Goal: Book appointment/travel/reservation

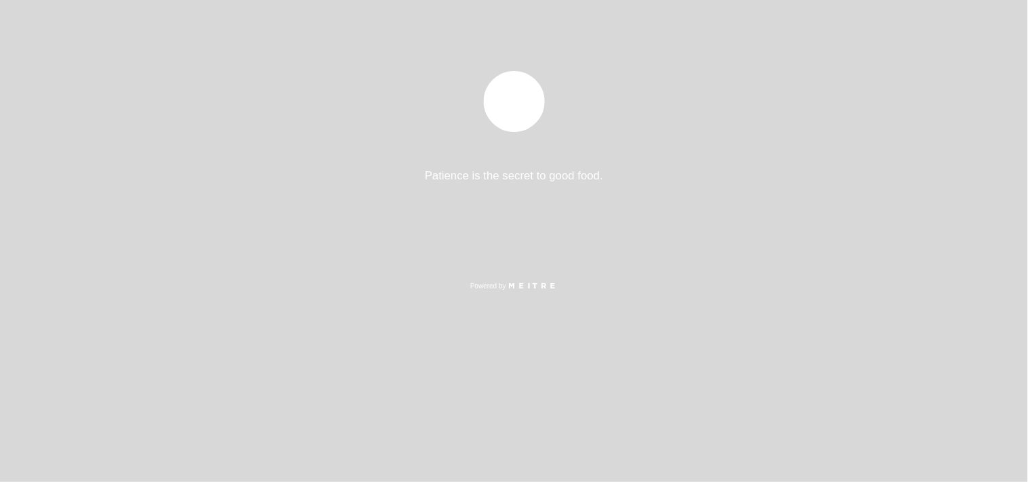
select select "es"
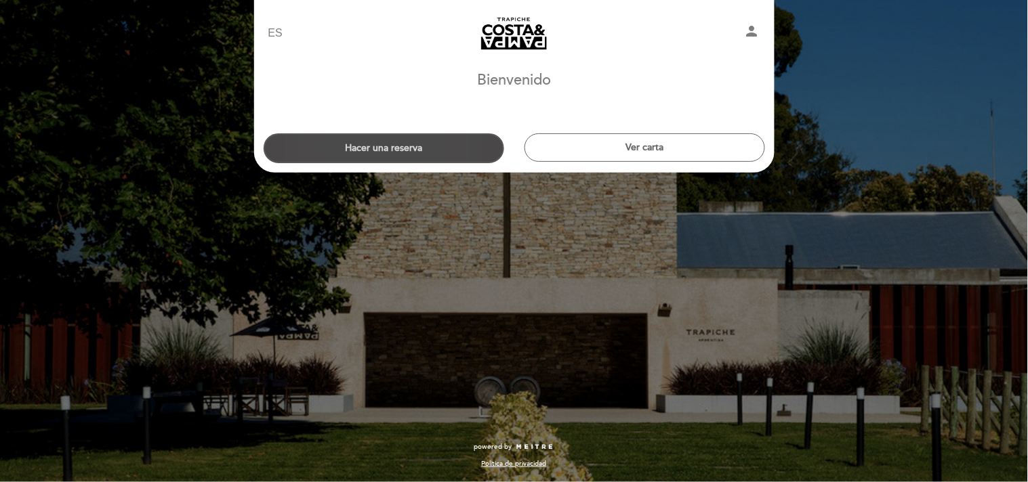
click at [417, 149] on button "Hacer una reserva" at bounding box center [384, 148] width 241 height 30
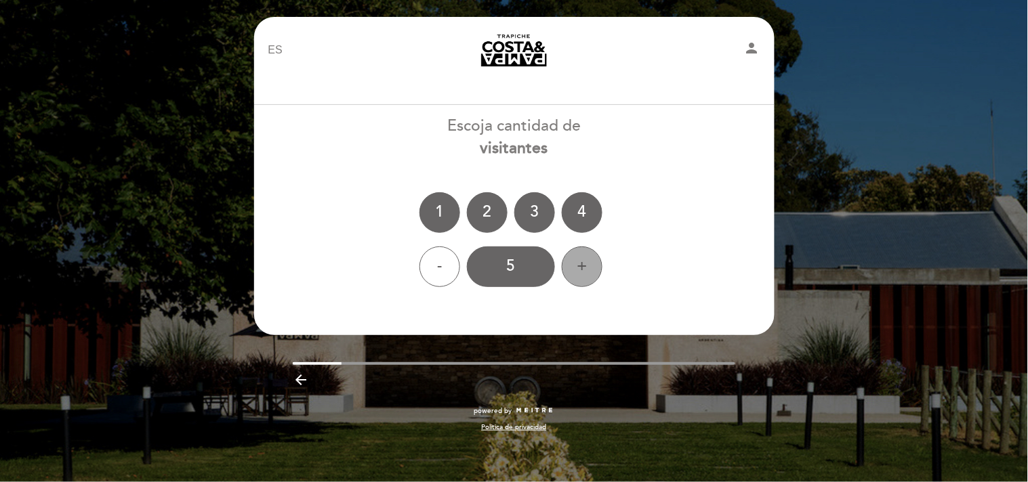
click at [593, 268] on div "+" at bounding box center [582, 267] width 41 height 41
click at [511, 266] on div "6" at bounding box center [511, 267] width 88 height 41
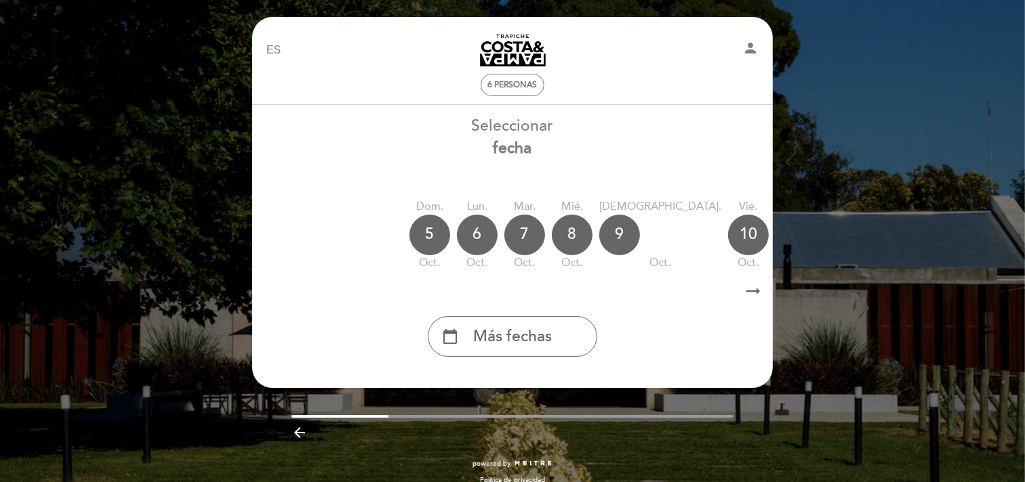
click at [756, 291] on icon "arrow_right_alt" at bounding box center [753, 291] width 20 height 29
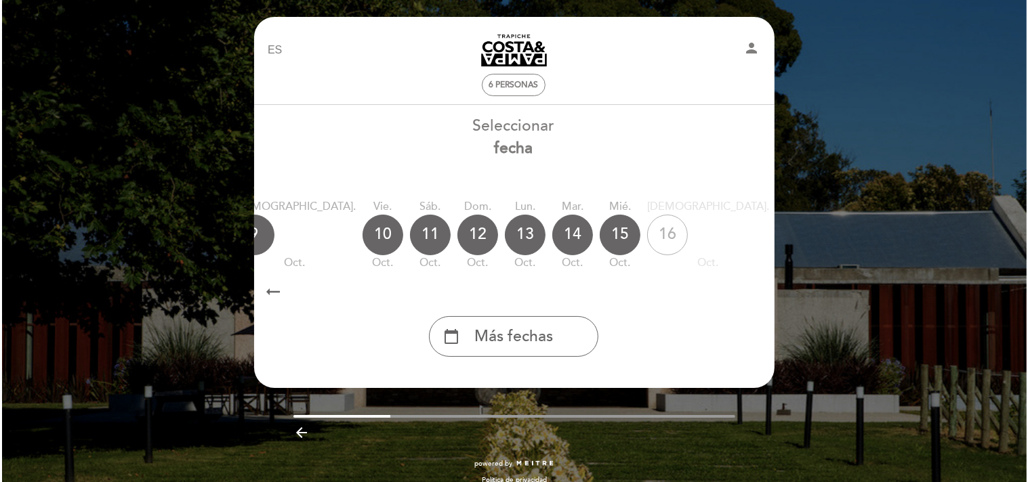
scroll to position [0, 395]
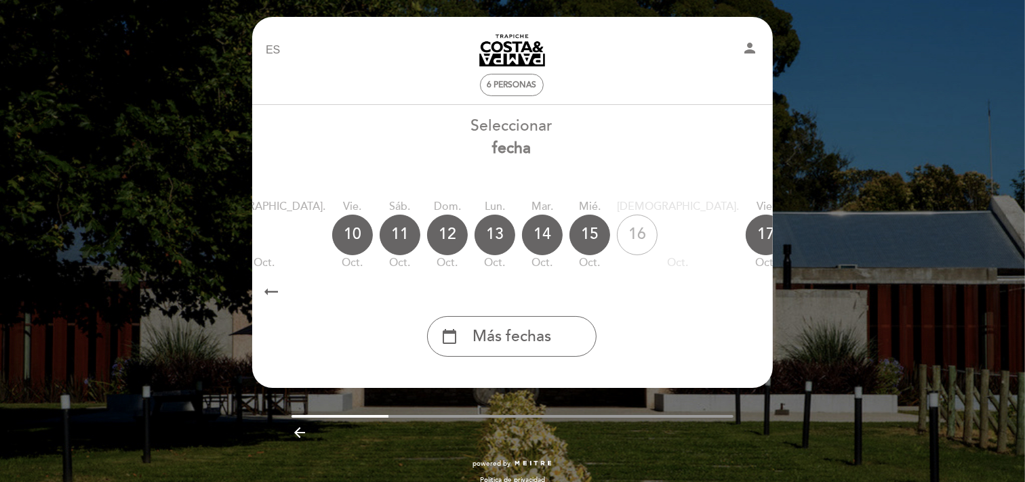
click at [888, 229] on div "calendar_today" at bounding box center [908, 235] width 41 height 41
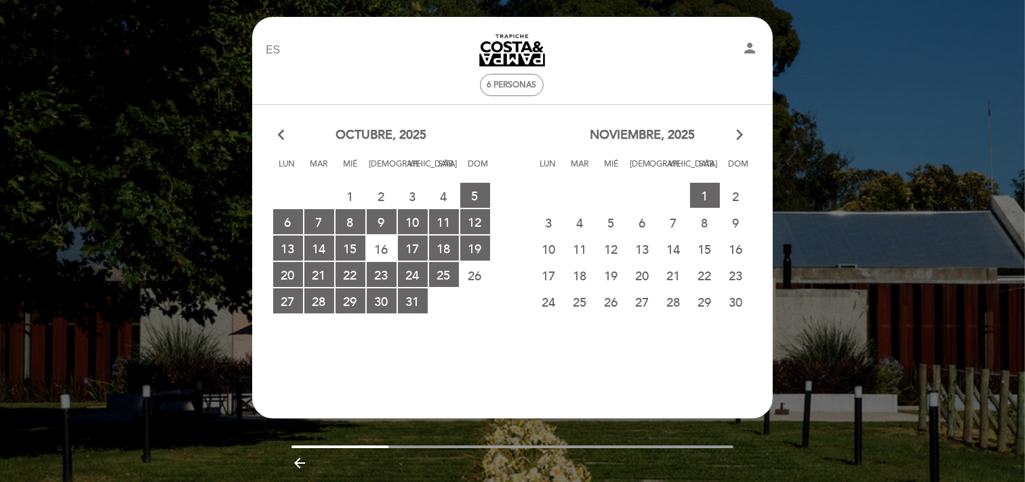
click at [705, 275] on span "22" at bounding box center [705, 275] width 30 height 25
click at [707, 276] on span "22" at bounding box center [705, 275] width 30 height 25
click at [706, 199] on span "1 RESERVAS DISPONIBLES" at bounding box center [705, 195] width 30 height 25
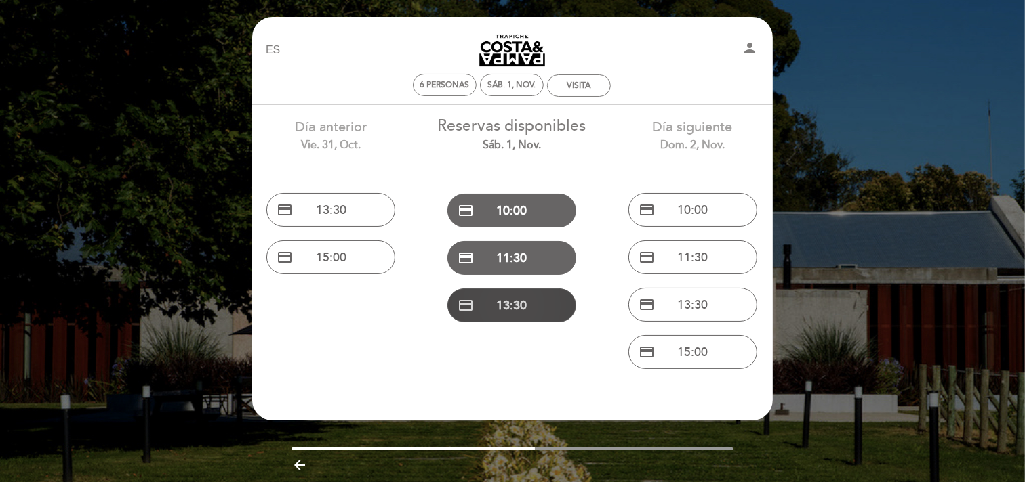
click at [550, 299] on button "credit_card 13:30" at bounding box center [511, 306] width 129 height 34
click at [585, 89] on div "13:30" at bounding box center [579, 86] width 21 height 10
click at [500, 89] on div "sáb. 1, nov." at bounding box center [512, 85] width 48 height 10
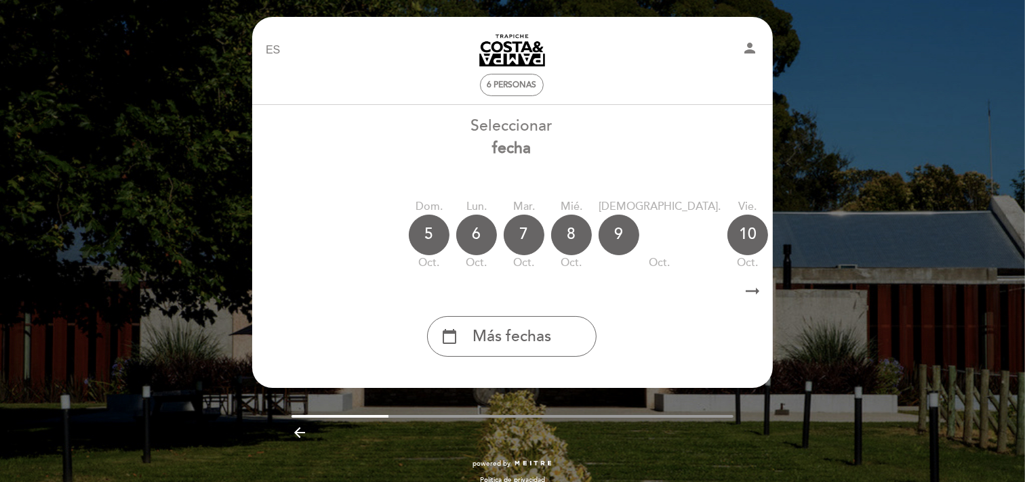
click at [905, 242] on div "EN ES PT [PERSON_NAME][GEOGRAPHIC_DATA] person 6 personas [GEOGRAPHIC_DATA] [GE…" at bounding box center [512, 249] width 1025 height 499
click at [297, 432] on icon "arrow_backward" at bounding box center [299, 433] width 16 height 16
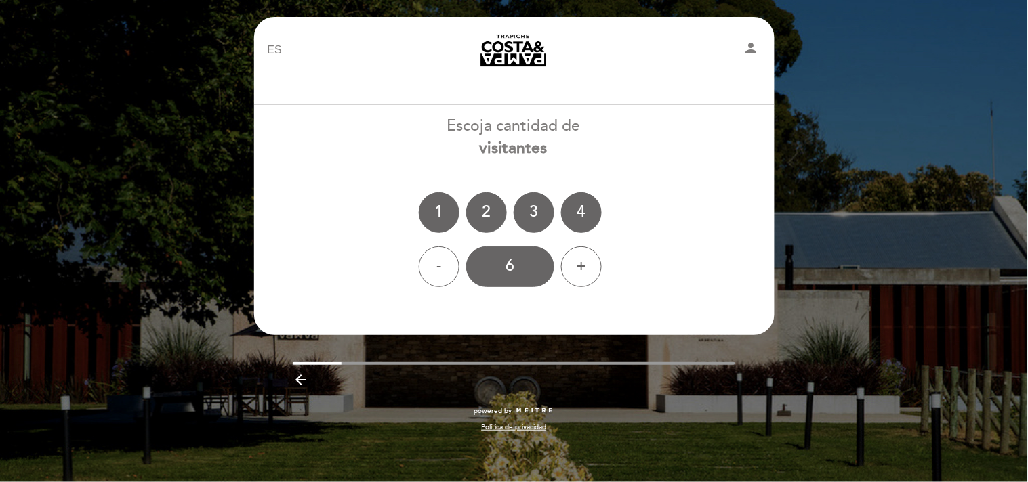
click at [295, 385] on icon "arrow_backward" at bounding box center [301, 380] width 16 height 16
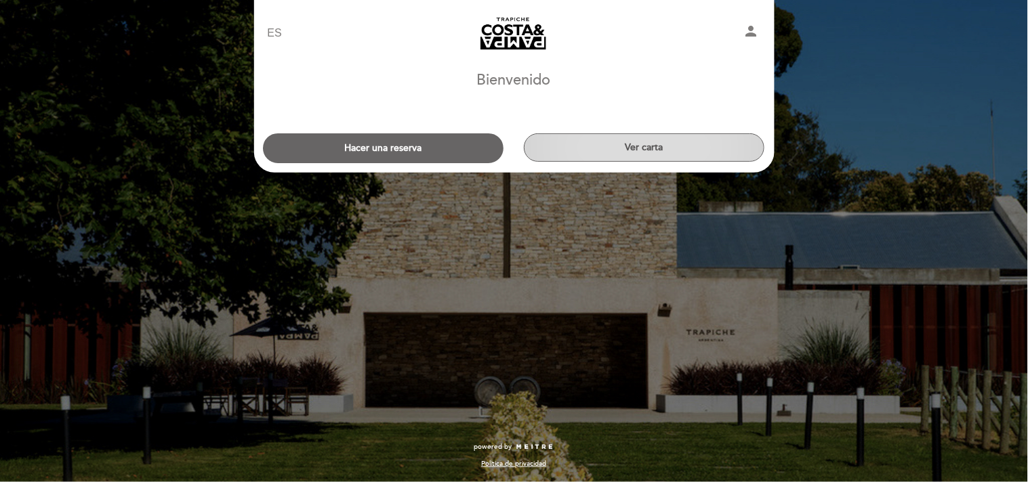
click at [662, 143] on button "Ver carta" at bounding box center [644, 147] width 241 height 28
